Goal: Transaction & Acquisition: Obtain resource

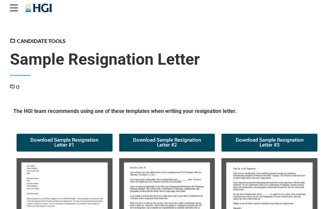
scroll to position [99, 0]
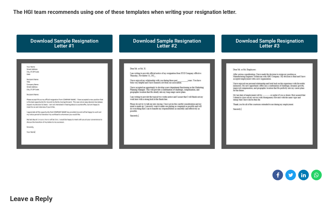
click at [80, 102] on img at bounding box center [65, 104] width 96 height 90
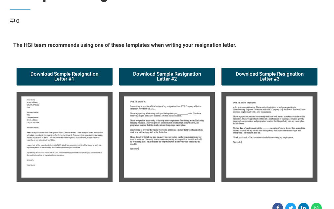
click at [66, 72] on span "Download Sample Resignation Letter #1" at bounding box center [64, 77] width 80 height 10
click at [153, 129] on img at bounding box center [167, 137] width 96 height 90
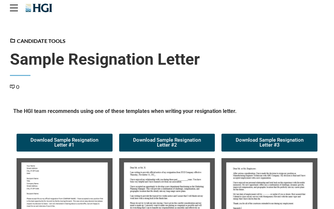
scroll to position [99, 0]
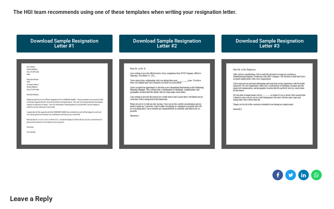
click at [46, 88] on img at bounding box center [65, 104] width 96 height 90
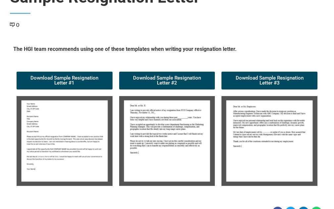
scroll to position [0, 0]
